Goal: Transaction & Acquisition: Purchase product/service

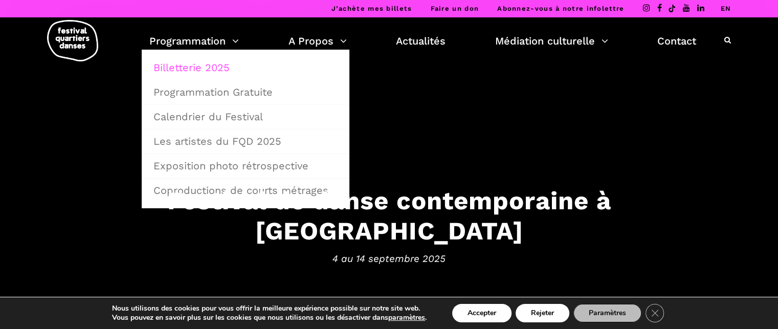
click at [198, 63] on link "Billetterie 2025" at bounding box center [245, 68] width 196 height 24
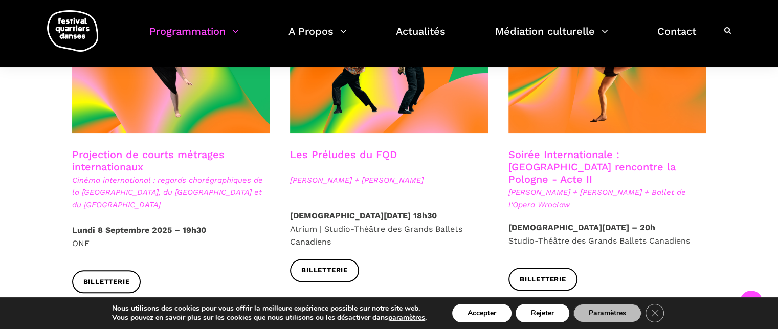
scroll to position [937, 0]
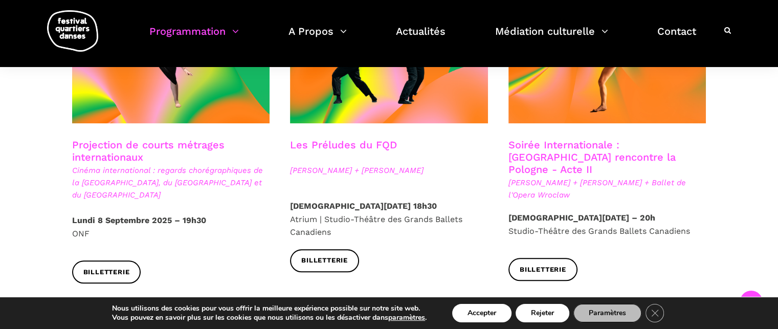
click at [142, 139] on h3 "Projection de courts métrages internationaux" at bounding box center [171, 152] width 198 height 26
click at [149, 139] on h3 "Projection de courts métrages internationaux" at bounding box center [171, 152] width 198 height 26
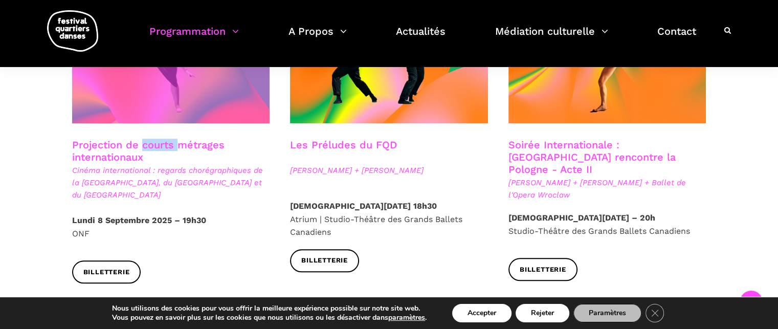
click at [152, 83] on span at bounding box center [171, 57] width 198 height 132
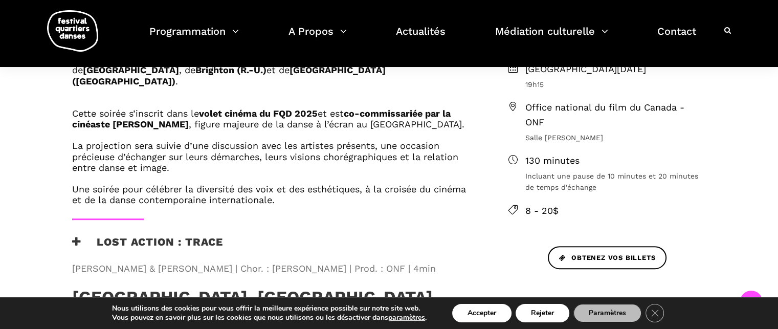
scroll to position [389, 0]
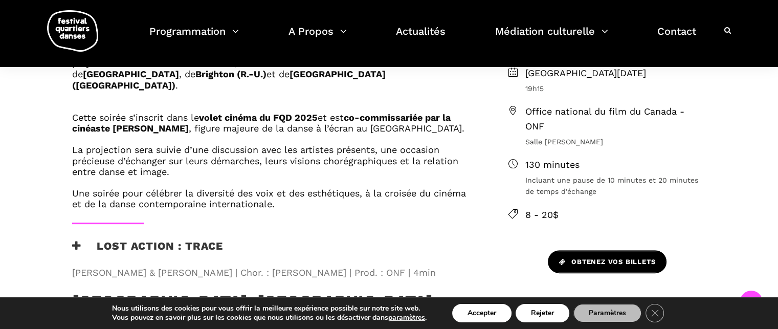
click at [595, 257] on span "Obtenez vos billets" at bounding box center [607, 262] width 96 height 11
